Goal: Information Seeking & Learning: Check status

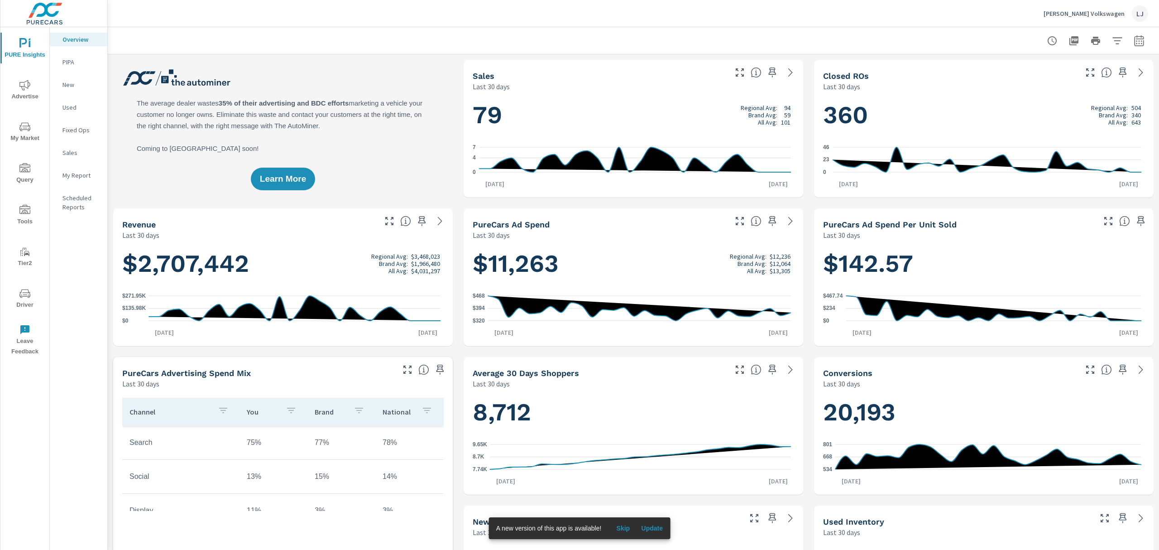
click at [31, 87] on span "Advertise" at bounding box center [24, 91] width 43 height 22
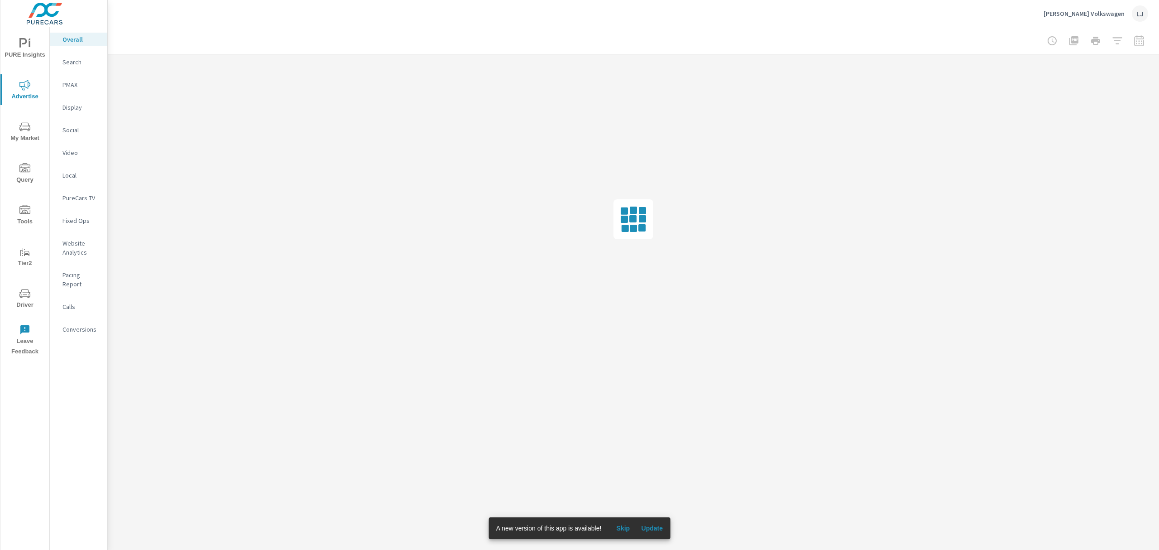
click at [80, 203] on div "PureCars TV" at bounding box center [79, 198] width 58 height 14
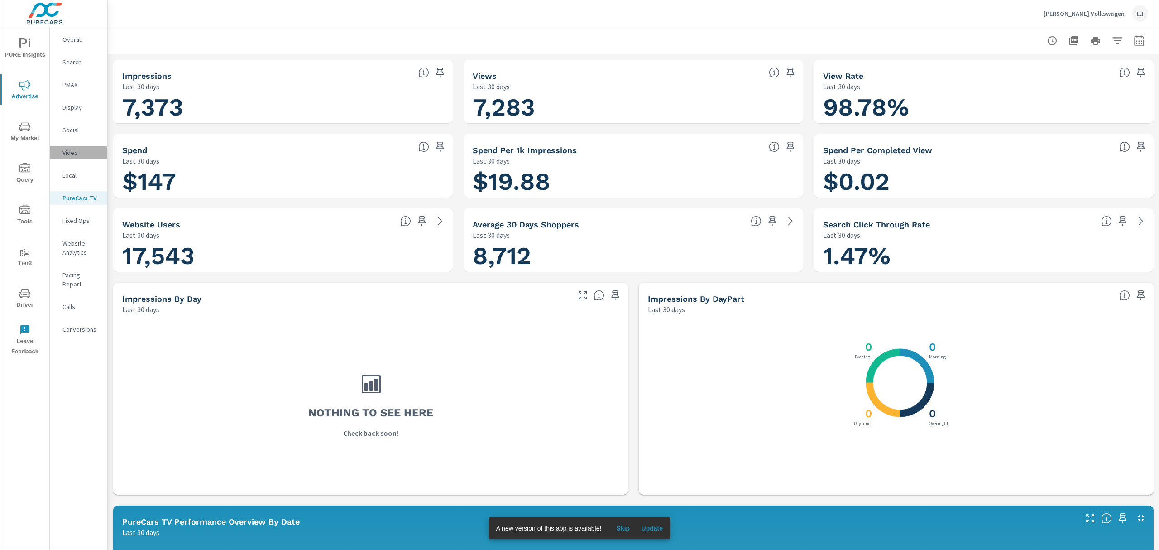
click at [70, 155] on p "Video" at bounding box center [81, 152] width 38 height 9
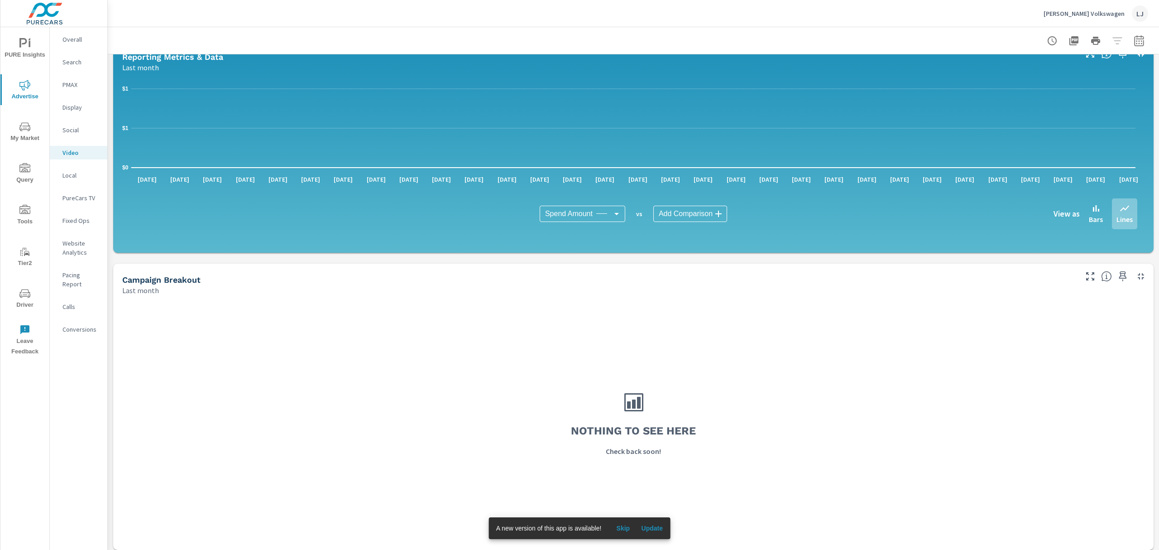
scroll to position [98, 0]
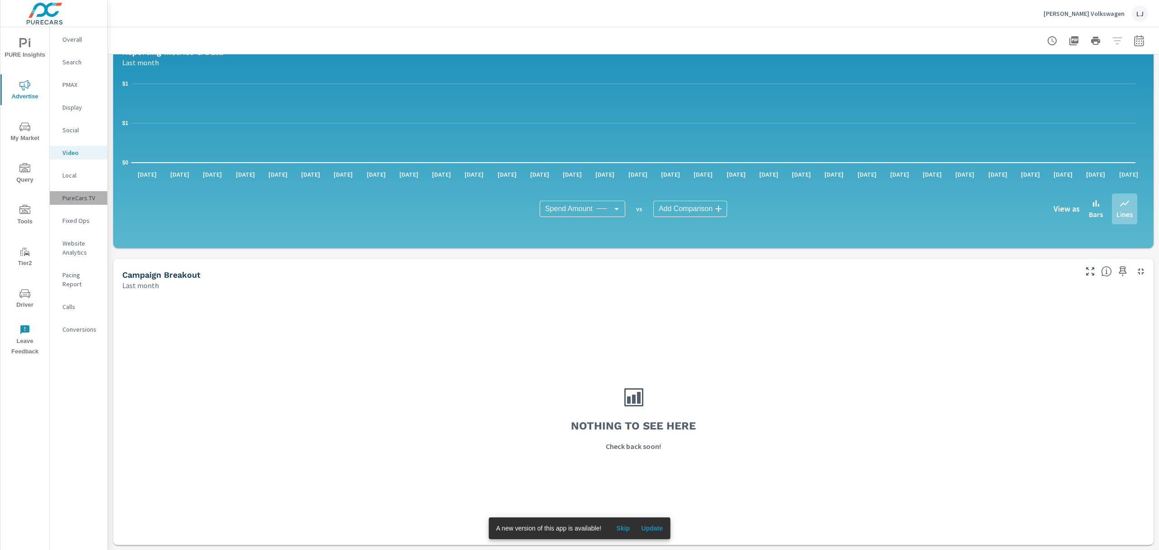
click at [91, 200] on p "PureCars TV" at bounding box center [81, 197] width 38 height 9
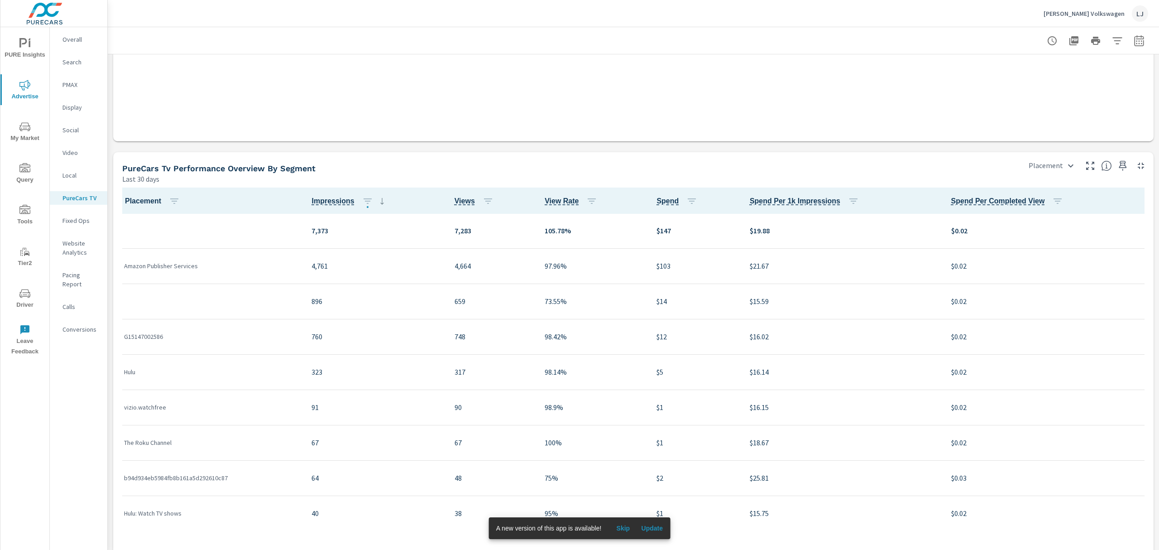
scroll to position [1026, 0]
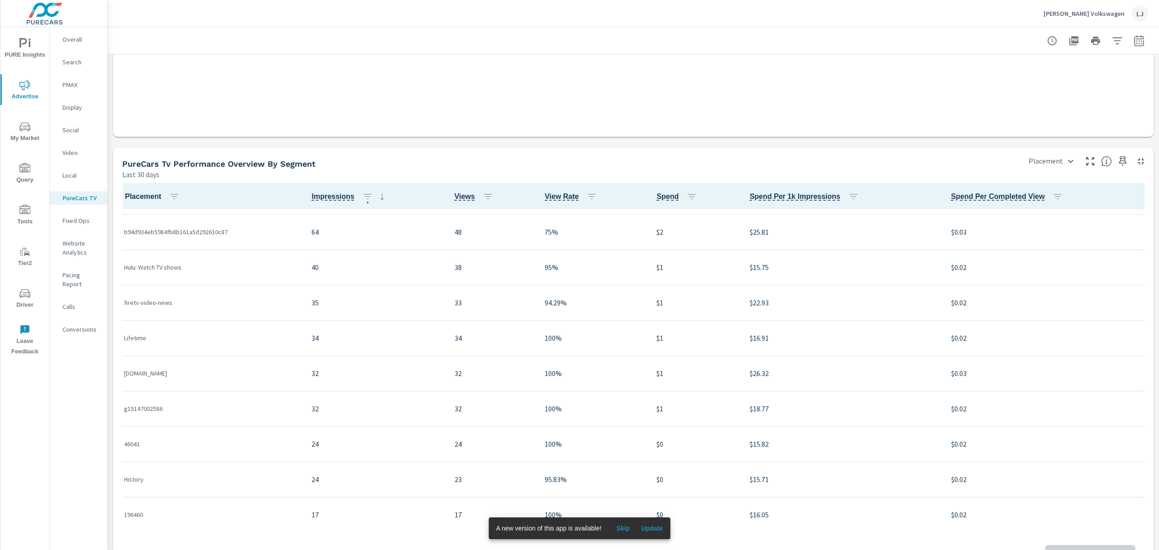
scroll to position [1064, 0]
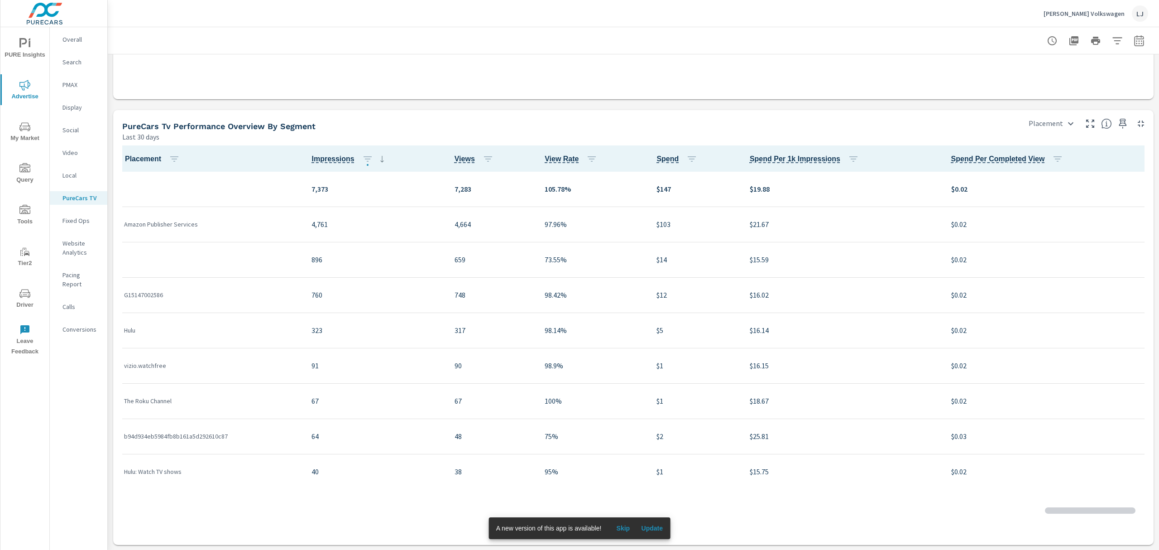
scroll to position [0, 0]
click at [1134, 42] on icon "button" at bounding box center [1139, 40] width 11 height 11
click at [1059, 81] on select "Custom [DATE] Last week Last 7 days Last 14 days Last 30 days Last 45 days Last…" at bounding box center [1057, 78] width 91 height 18
click at [1066, 69] on select "Custom [DATE] Last week Last 7 days Last 14 days Last 30 days Last 45 days Last…" at bounding box center [1057, 78] width 91 height 18
click at [1051, 75] on select "Custom [DATE] Last week Last 7 days Last 14 days Last 30 days Last 45 days Last…" at bounding box center [1057, 78] width 91 height 18
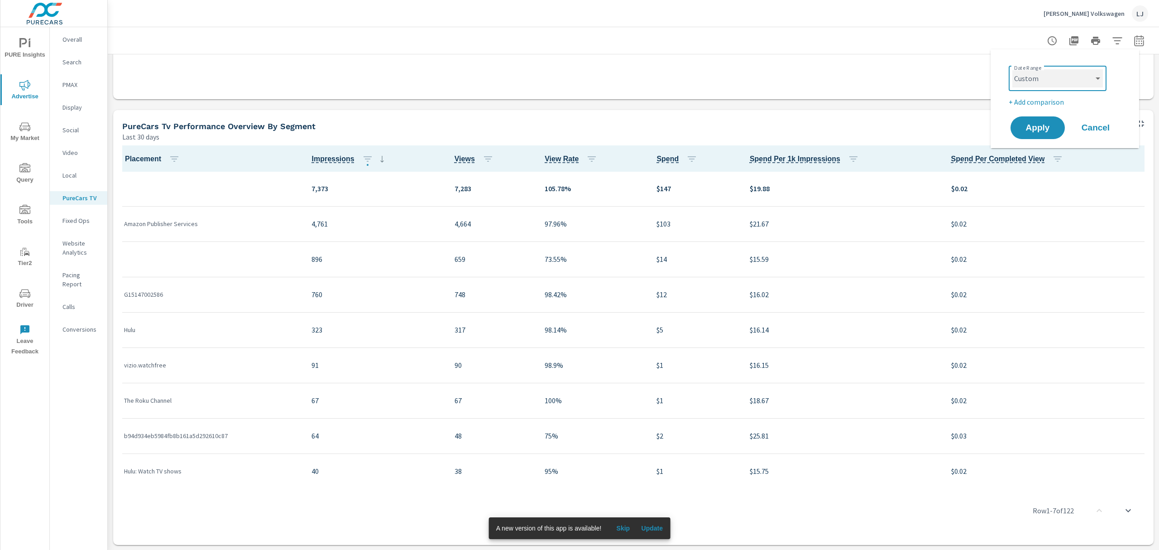
click at [1012, 69] on select "Custom [DATE] Last week Last 7 days Last 14 days Last 30 days Last 45 days Last…" at bounding box center [1057, 78] width 91 height 18
select select "custom"
click at [1042, 118] on input "[DATE]" at bounding box center [1034, 113] width 51 height 18
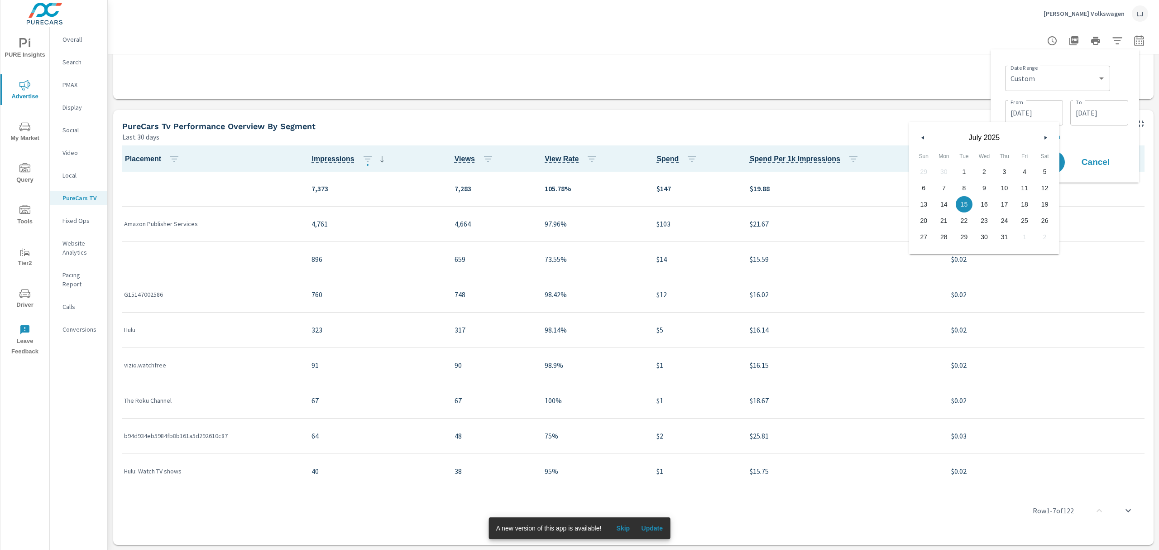
click at [993, 134] on span "[DATE]" at bounding box center [984, 138] width 109 height 8
click at [924, 138] on icon "button" at bounding box center [922, 138] width 5 height 4
click at [922, 136] on icon "button" at bounding box center [922, 138] width 5 height 4
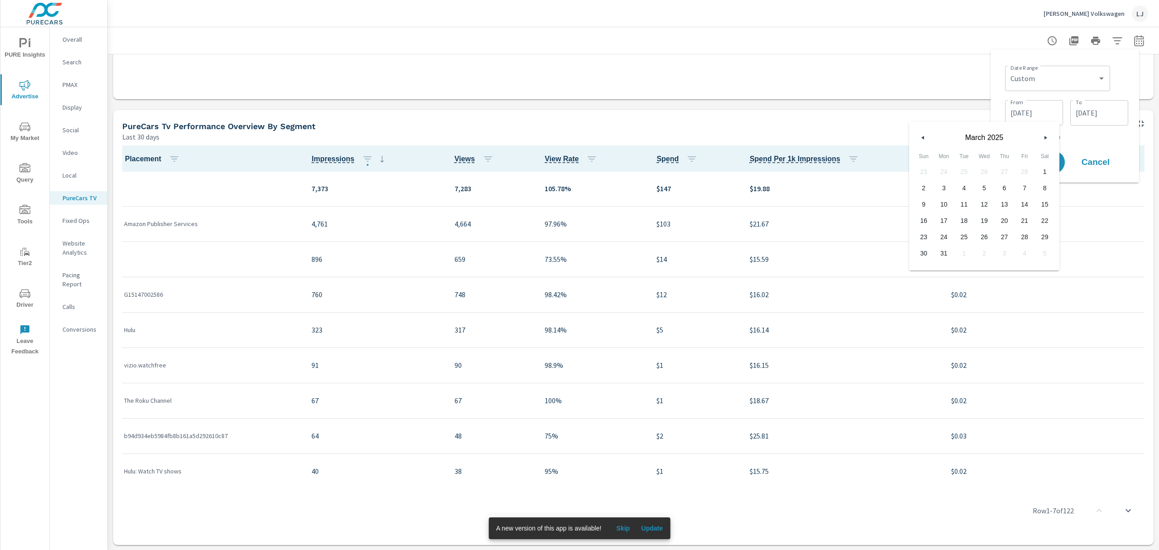
click at [986, 189] on span "5" at bounding box center [984, 188] width 20 height 12
type input "[DATE]"
click at [1098, 113] on input "[DATE]" at bounding box center [1099, 113] width 51 height 18
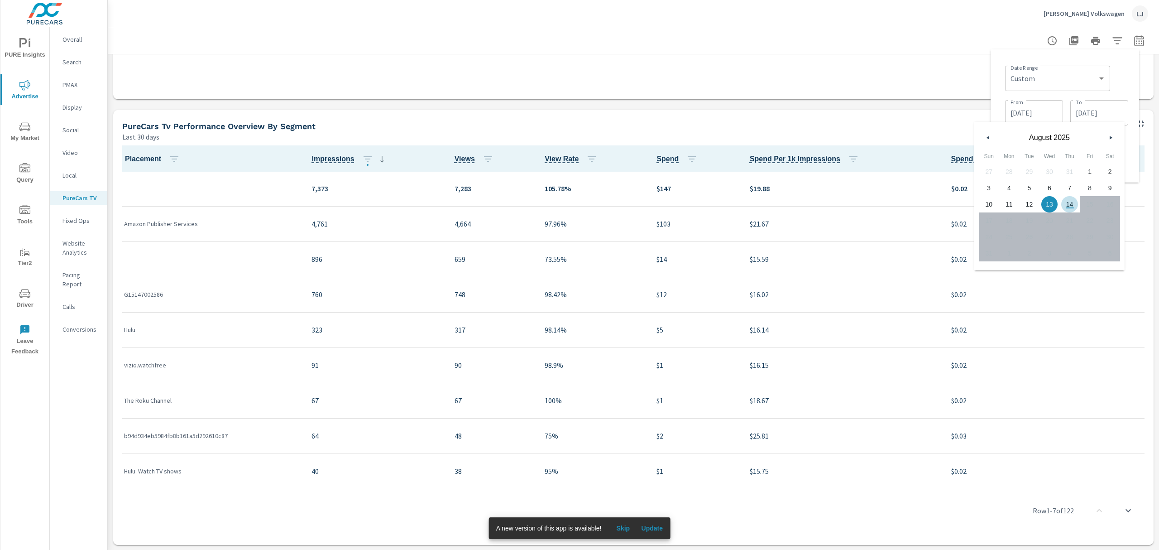
click at [1065, 204] on span "14" at bounding box center [1069, 204] width 20 height 12
type input "[DATE]"
click at [1116, 80] on div "Date Range Custom [DATE] Last week Last 7 days Last 14 days Last 30 days Last 4…" at bounding box center [1066, 77] width 123 height 31
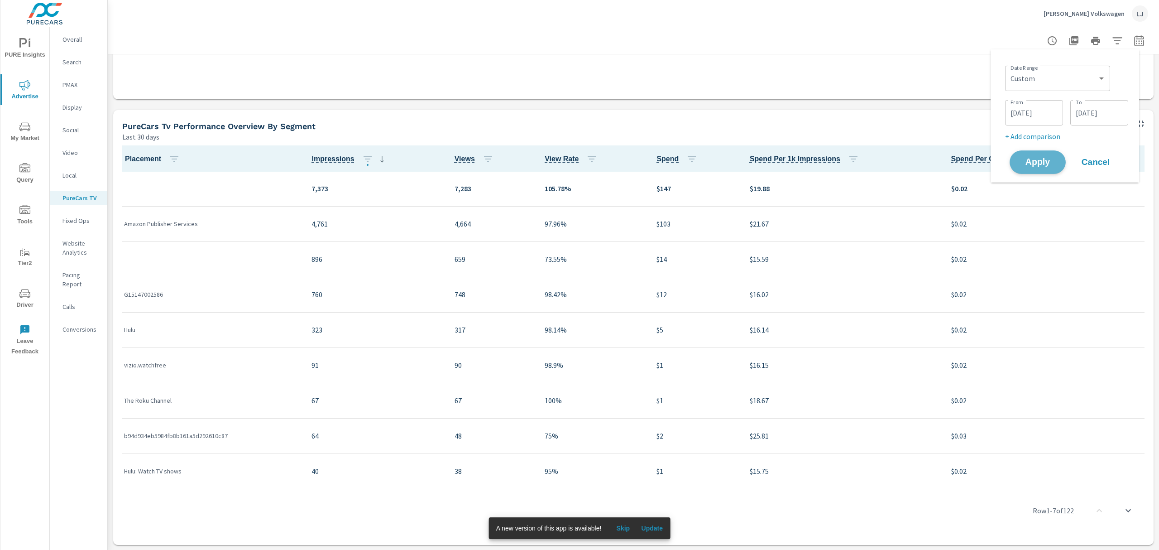
click at [1038, 167] on span "Apply" at bounding box center [1037, 162] width 37 height 9
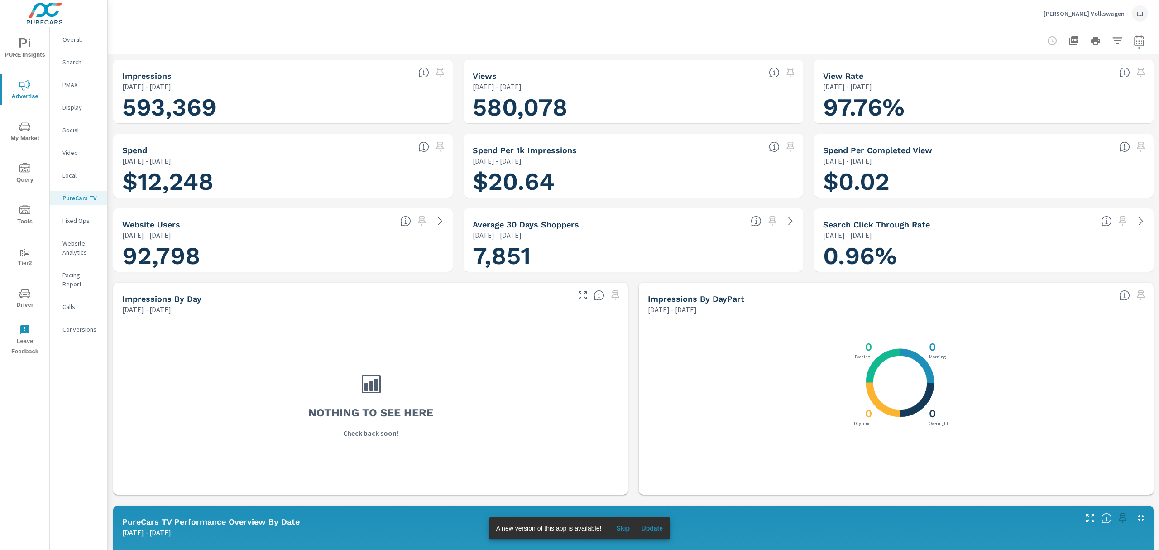
scroll to position [0, 0]
click at [1134, 43] on icon "button" at bounding box center [1139, 40] width 11 height 11
click at [1093, 117] on input "[DATE]" at bounding box center [1099, 113] width 51 height 18
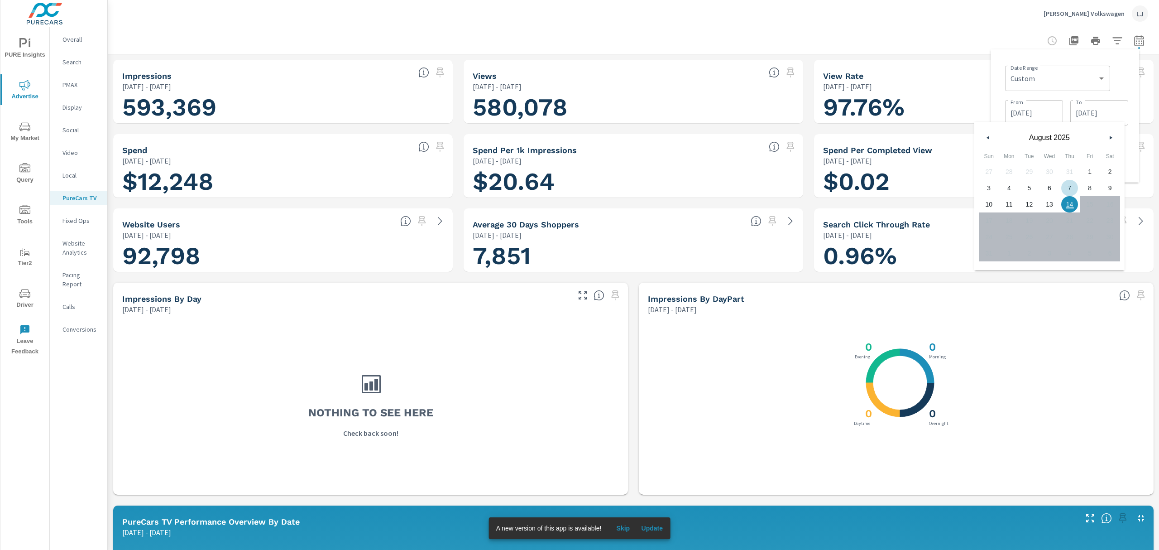
click at [991, 137] on button "button" at bounding box center [988, 137] width 11 height 11
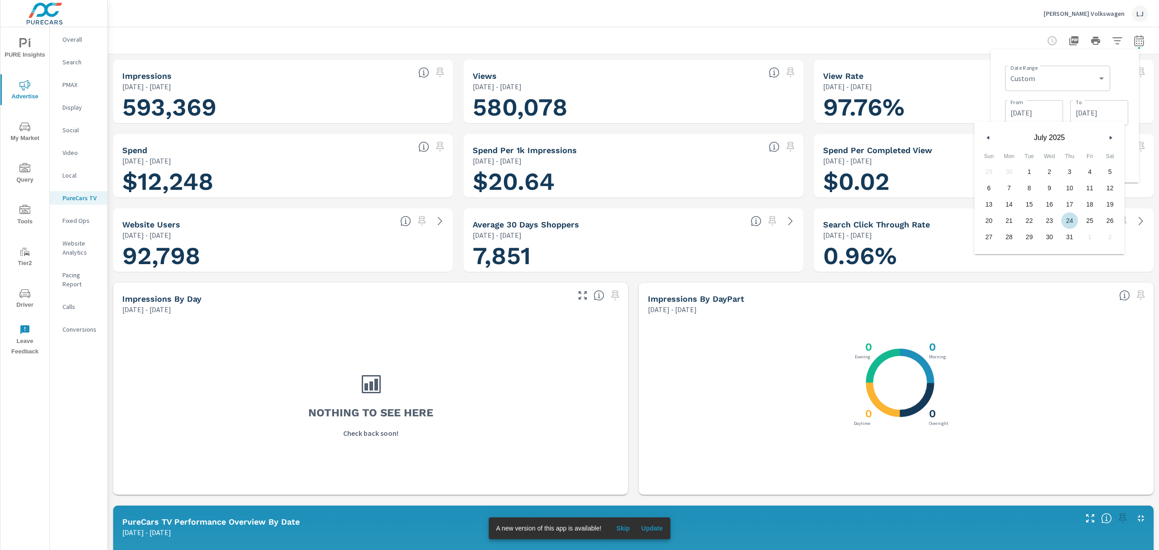
click at [1069, 220] on span "24" at bounding box center [1069, 221] width 20 height 12
type input "[DATE]"
click at [1134, 84] on div "Date Range Custom [DATE] Last week Last 7 days Last 14 days Last 30 days Last 4…" at bounding box center [1065, 115] width 149 height 133
click at [1038, 164] on span "Apply" at bounding box center [1037, 162] width 37 height 9
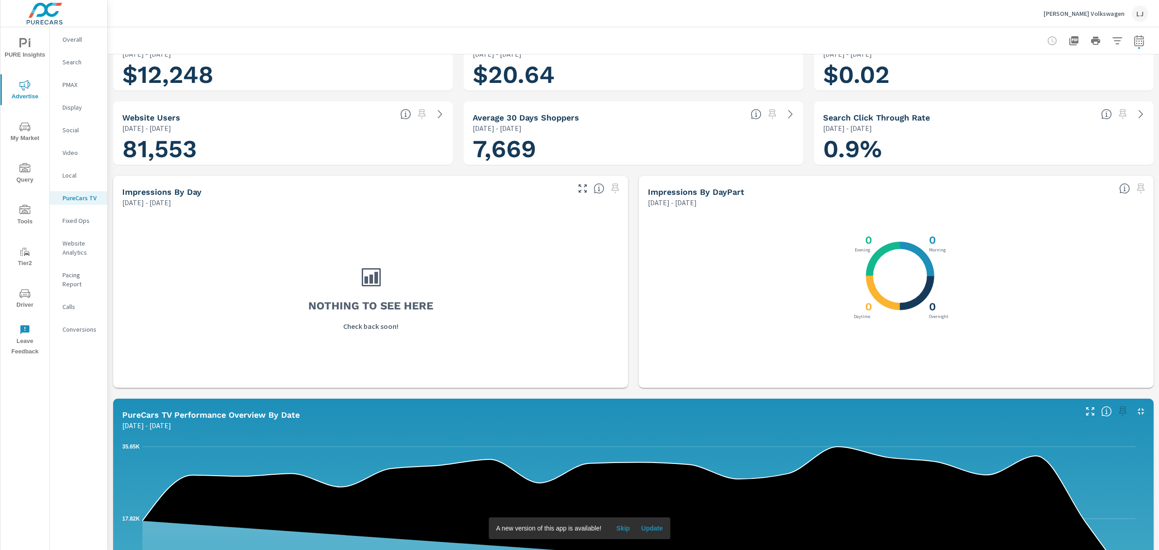
scroll to position [181, 0]
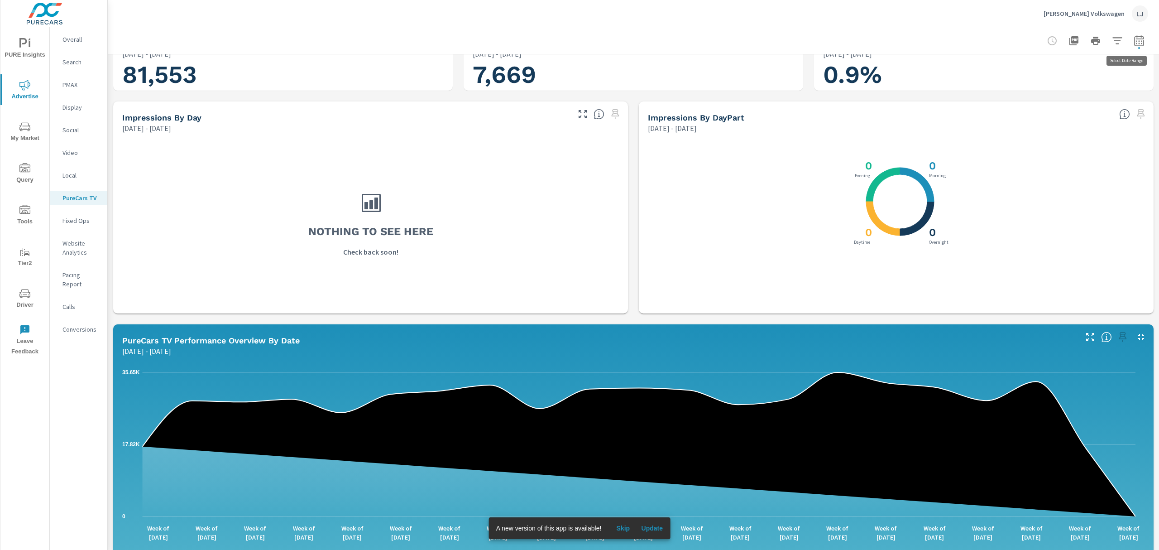
click at [1134, 41] on icon "button" at bounding box center [1139, 40] width 11 height 11
click at [1048, 154] on button "Apply" at bounding box center [1038, 162] width 56 height 24
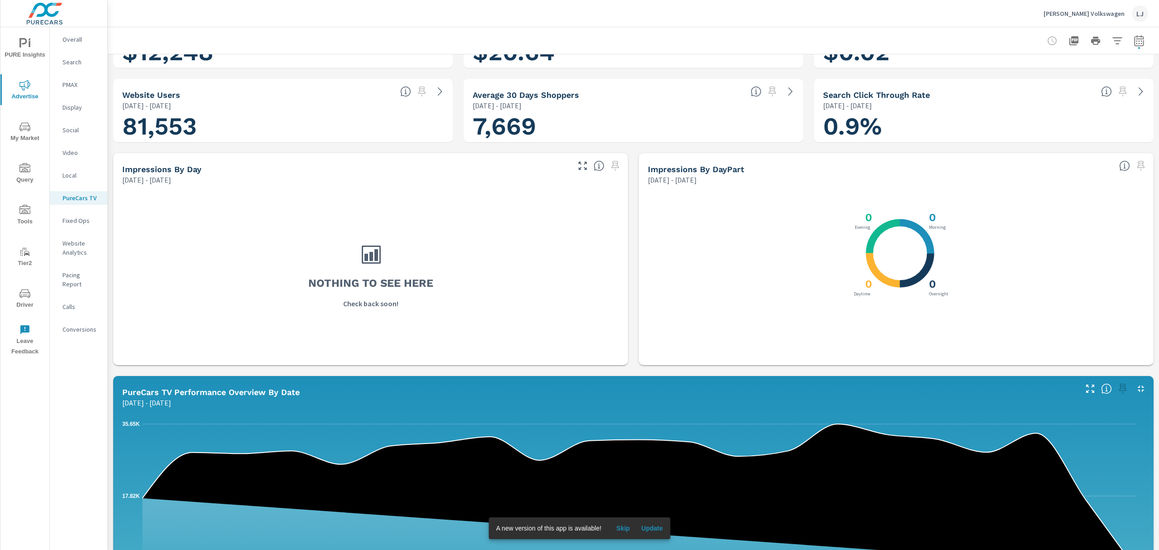
scroll to position [60, 0]
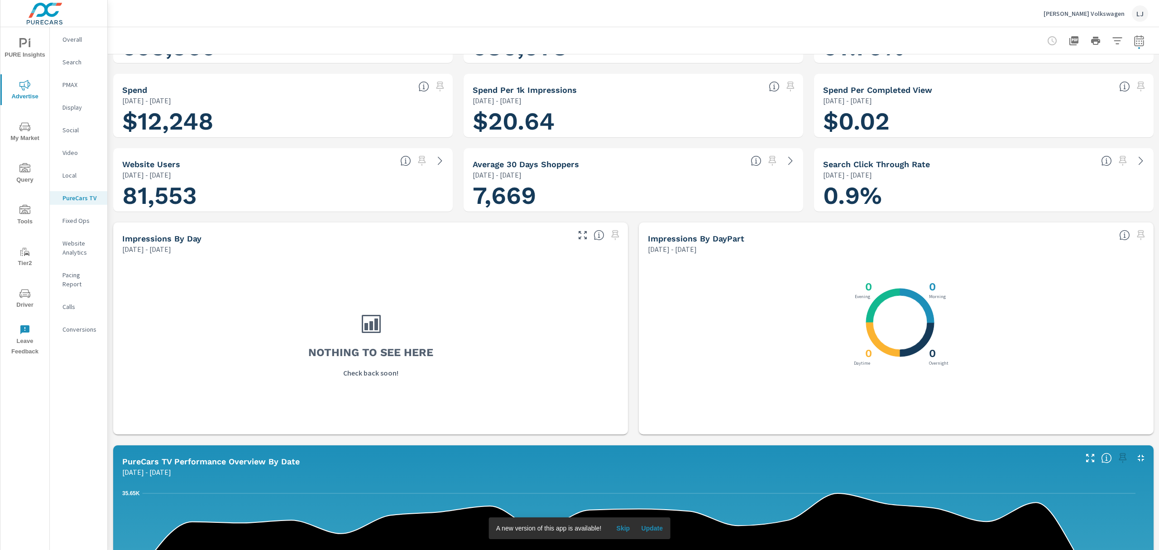
click at [74, 44] on div "Overall" at bounding box center [79, 40] width 58 height 14
